Goal: Information Seeking & Learning: Learn about a topic

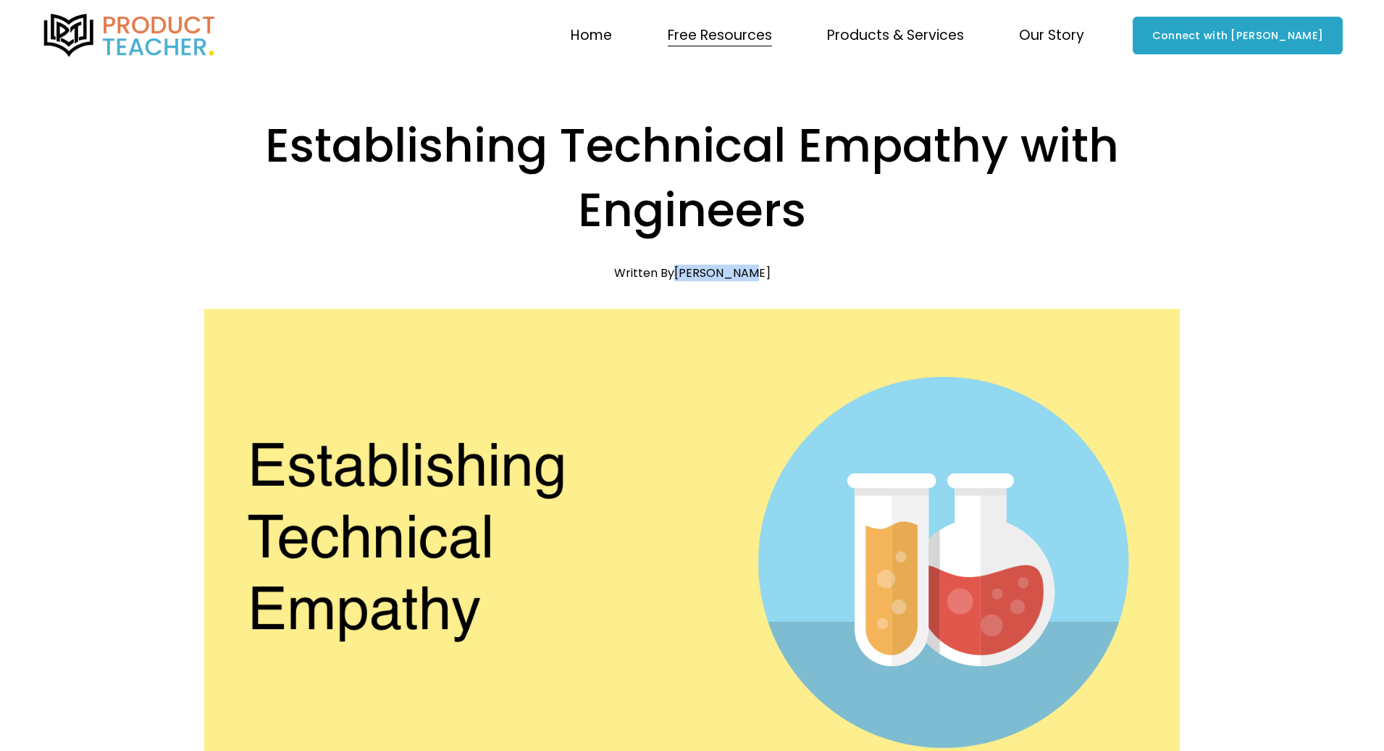
click at [149, 35] on img at bounding box center [129, 35] width 177 height 43
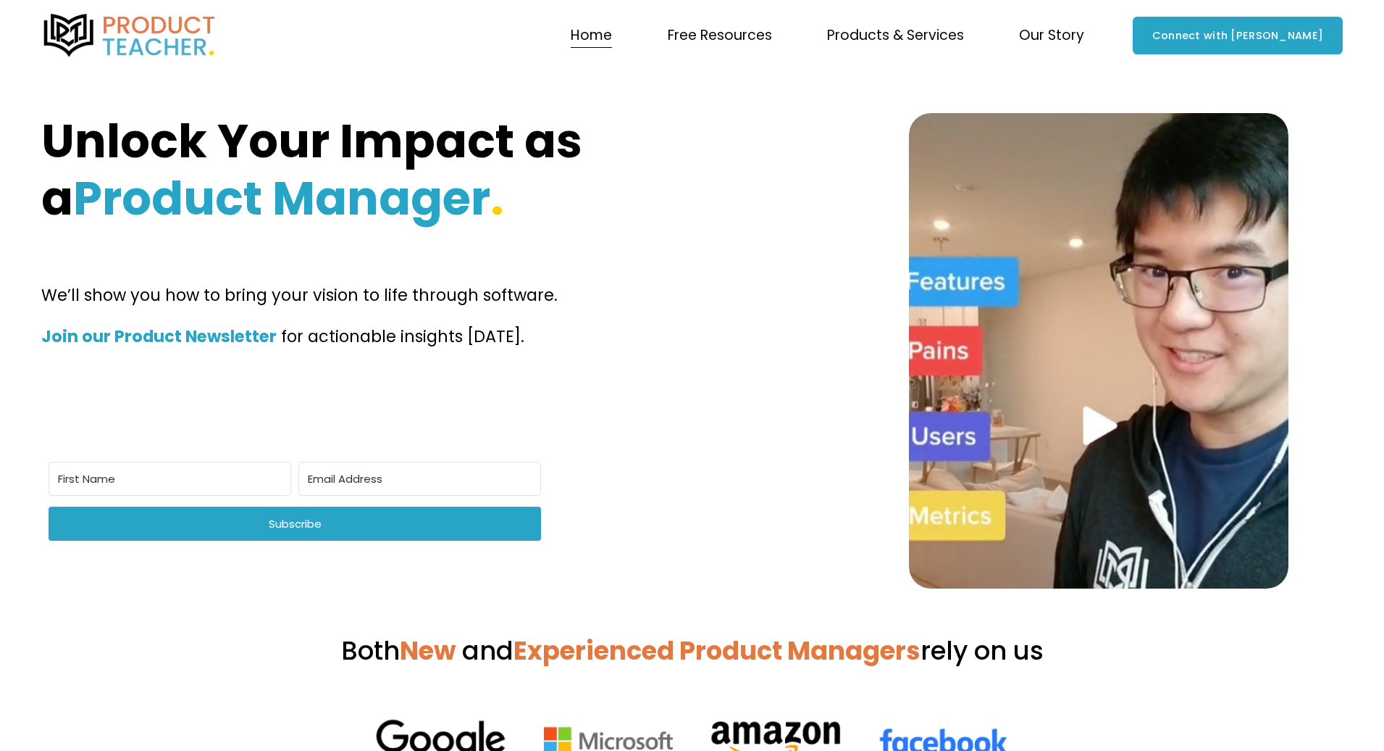
click at [751, 34] on span "Free Resources" at bounding box center [720, 35] width 104 height 25
click at [0, 0] on span "Newsletter" at bounding box center [0, 0] width 0 height 0
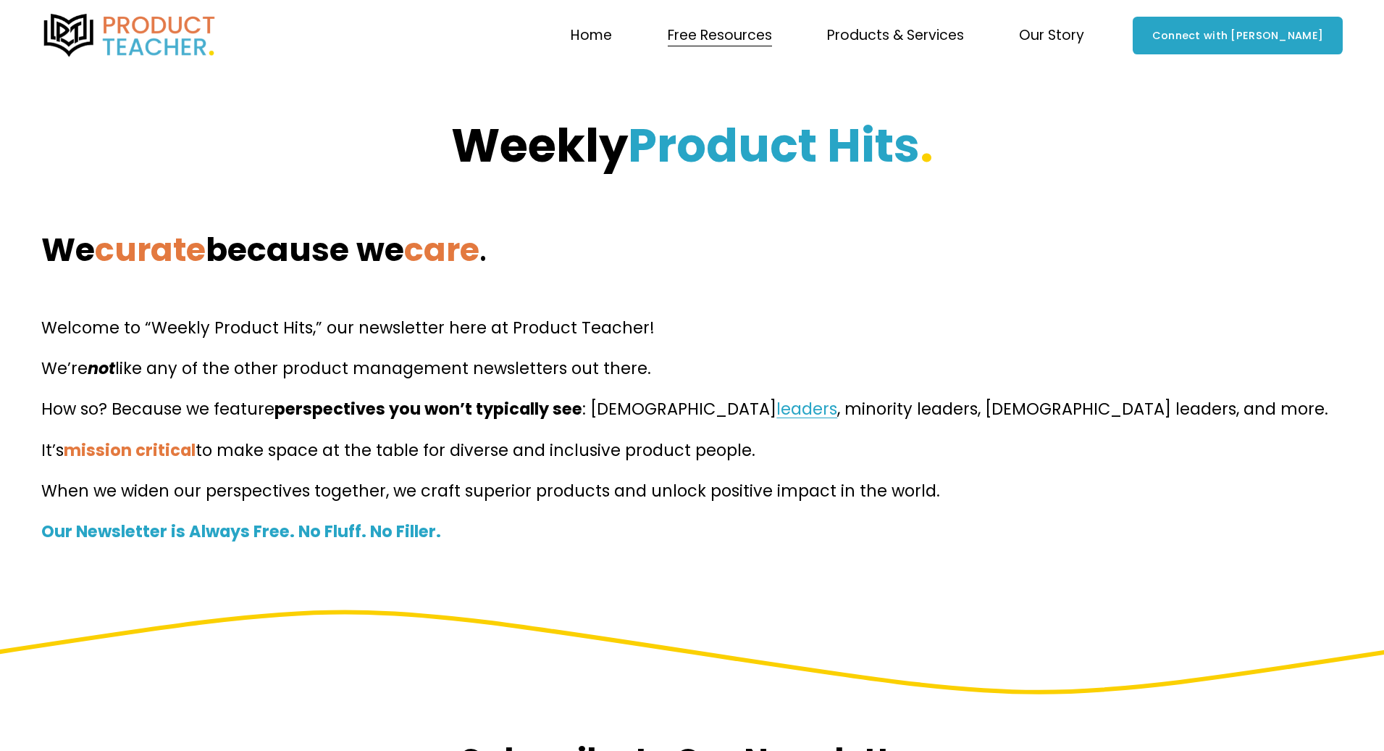
click at [744, 41] on span "Free Resources" at bounding box center [720, 35] width 104 height 25
click at [0, 0] on span "Blog" at bounding box center [0, 0] width 0 height 0
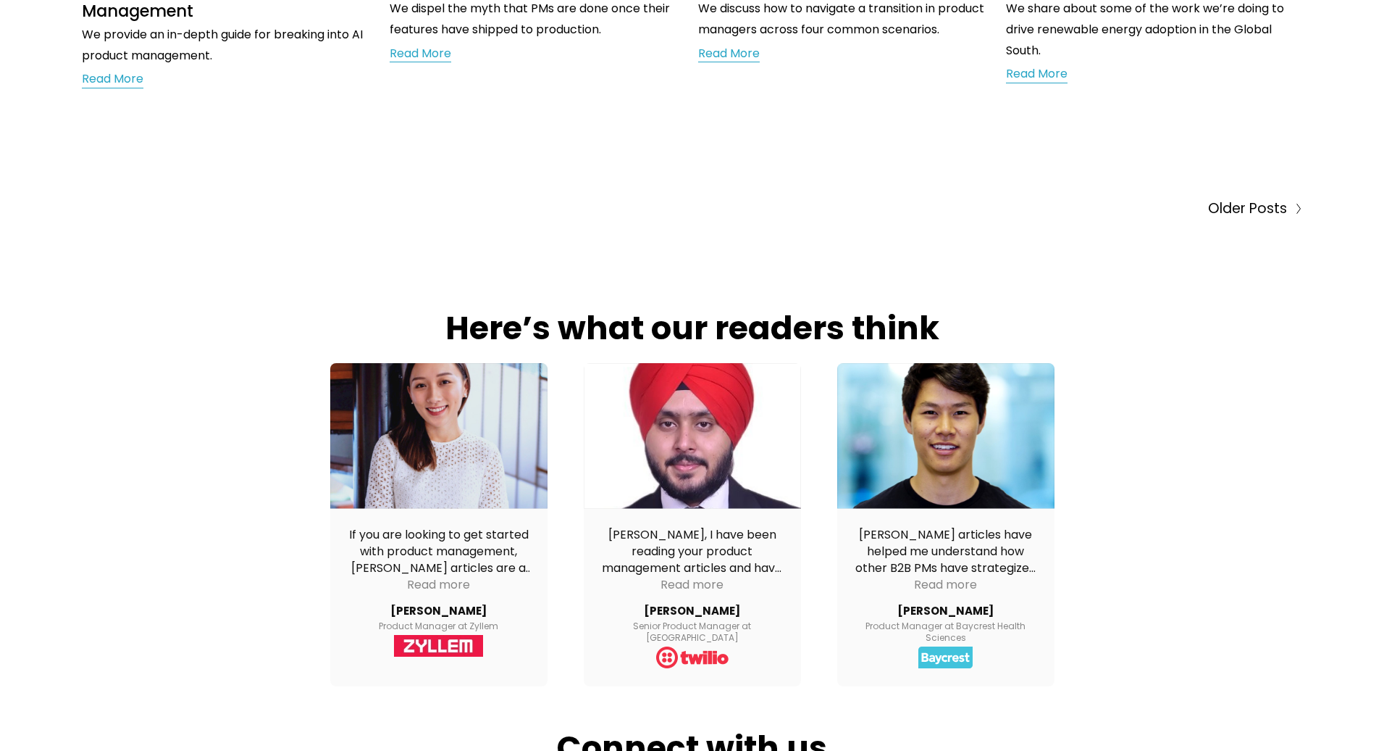
scroll to position [1240, 0]
